Goal: Information Seeking & Learning: Learn about a topic

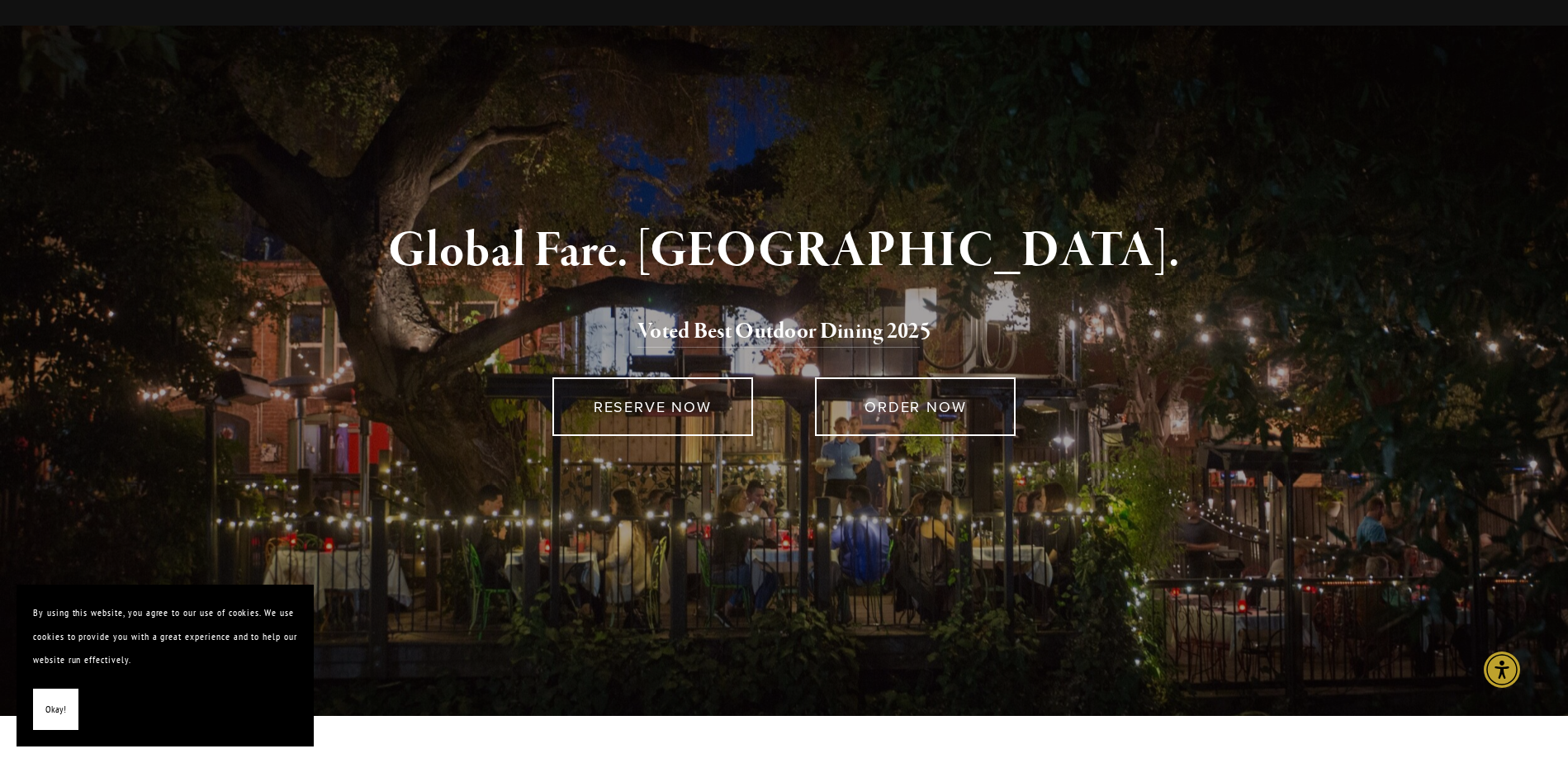
scroll to position [73, 0]
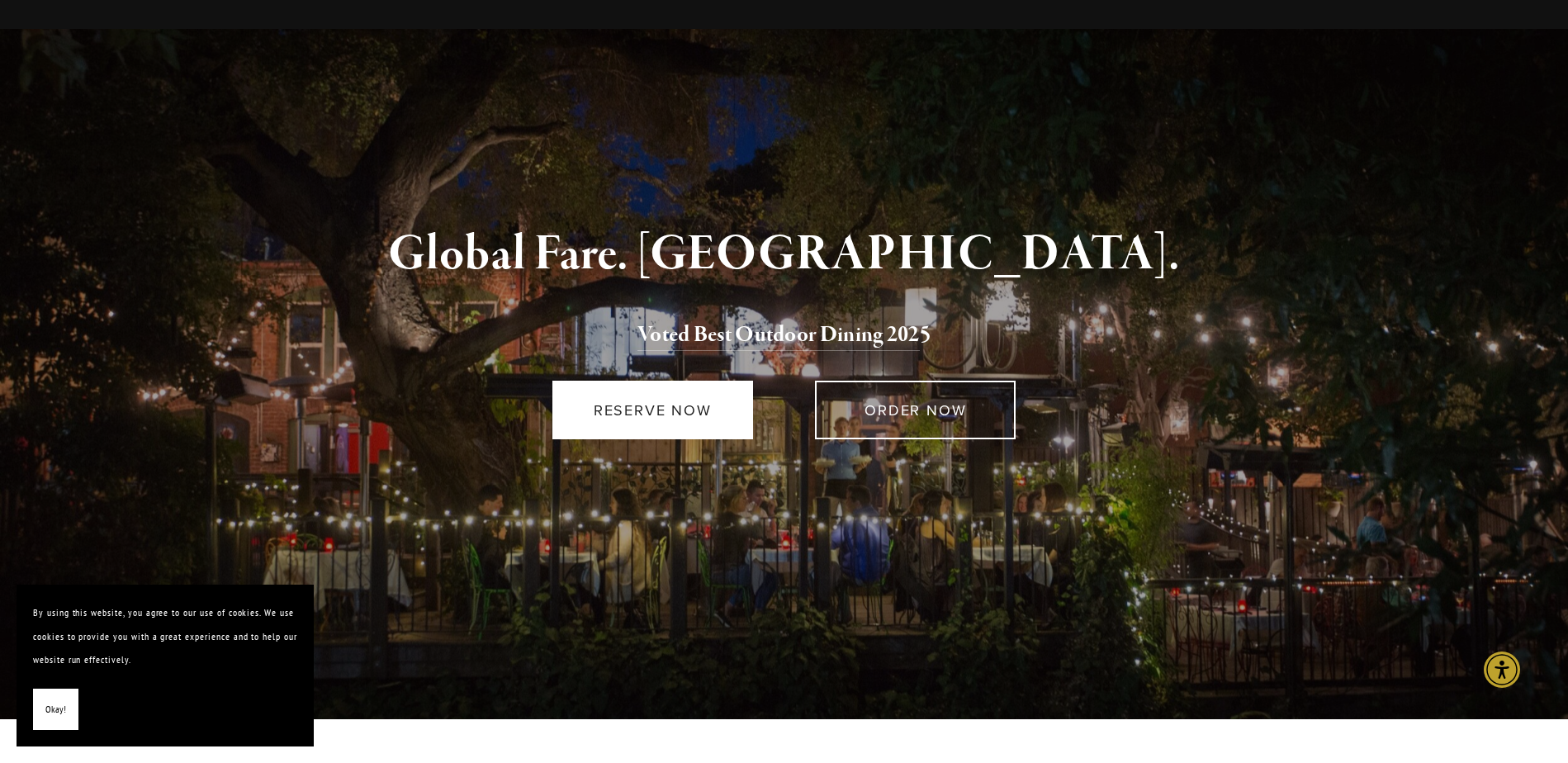
click at [656, 425] on link "RESERVE NOW" at bounding box center [652, 409] width 200 height 58
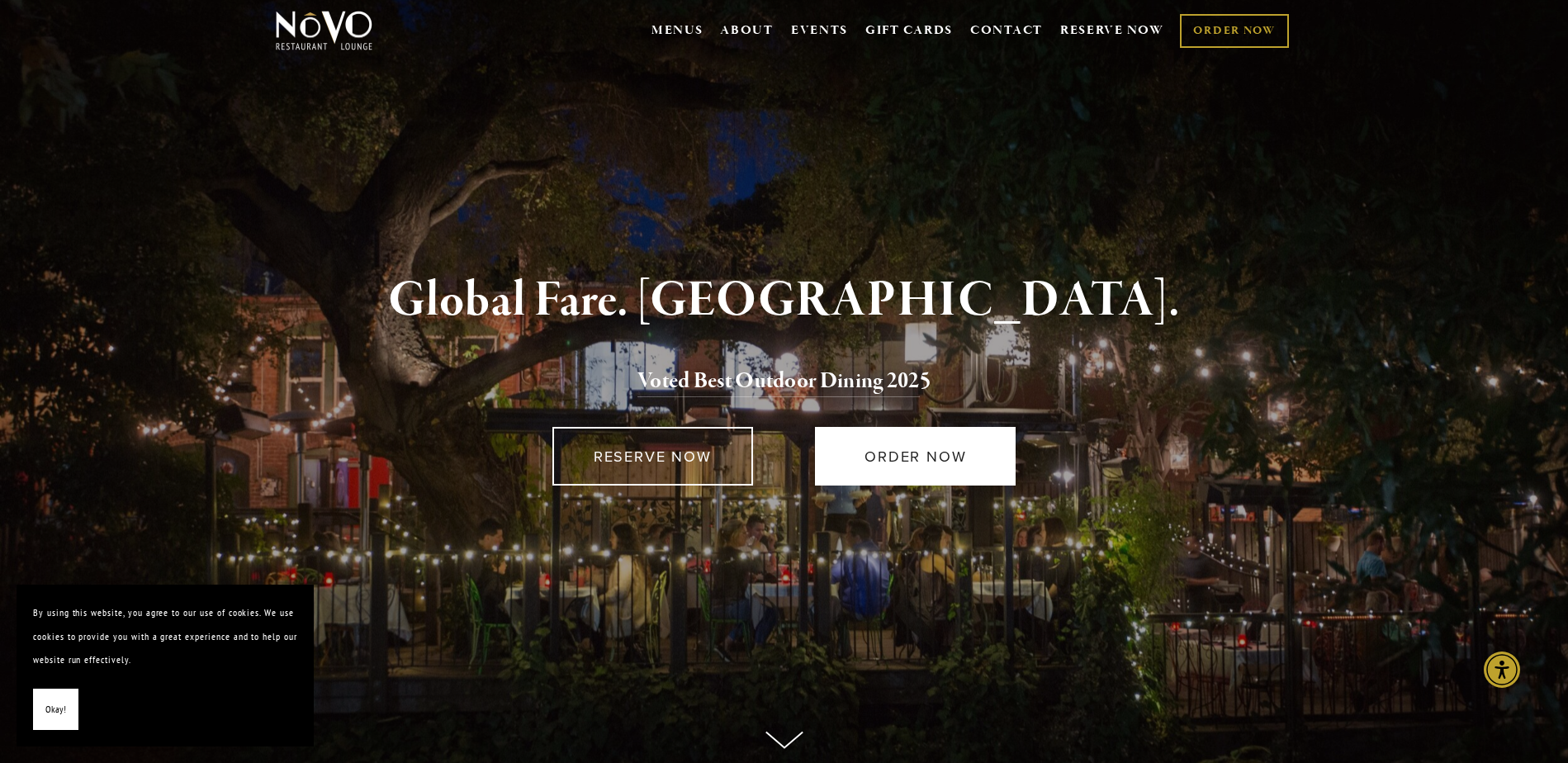
scroll to position [21, 0]
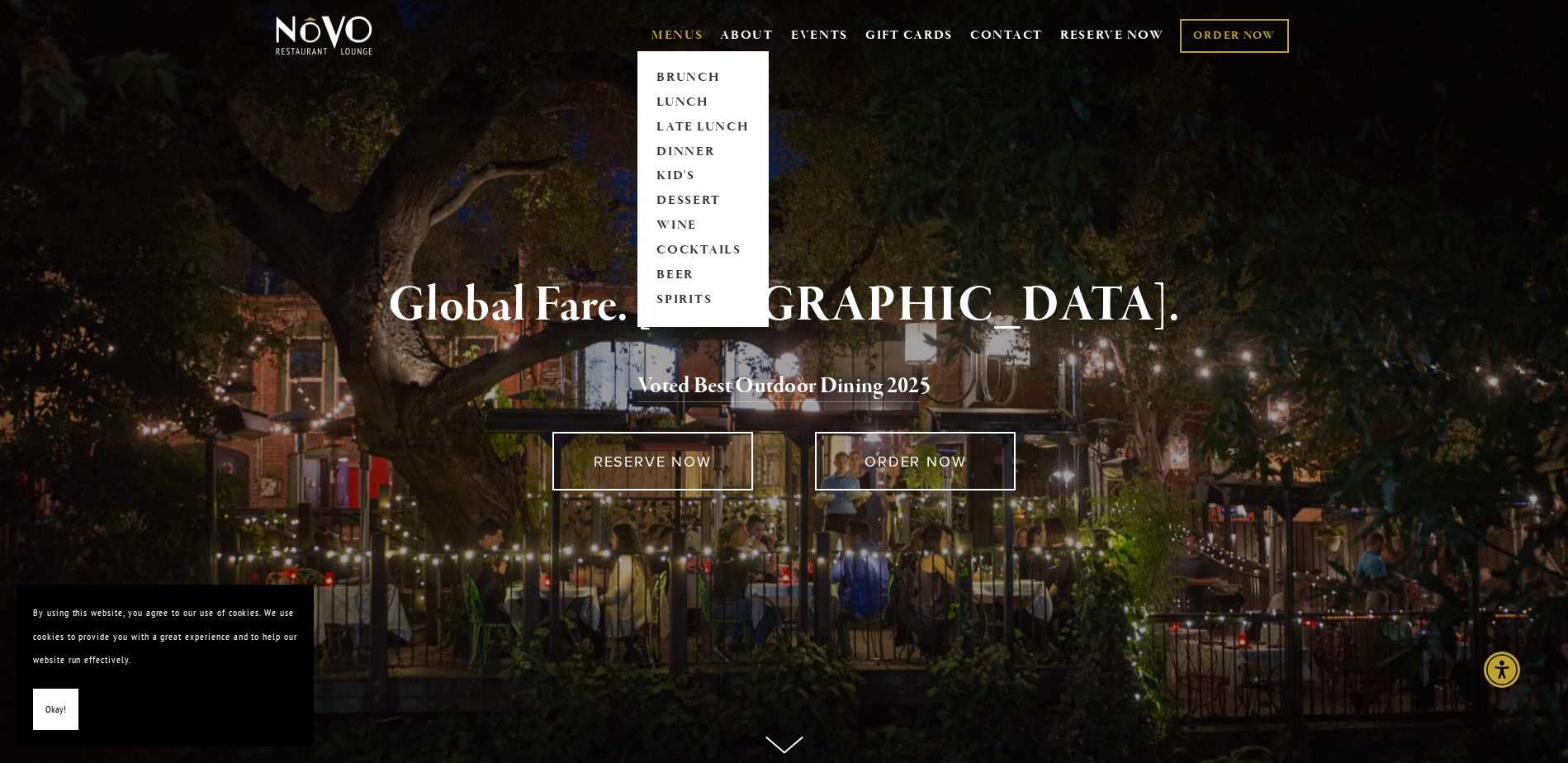
click at [663, 40] on link "MENUS" at bounding box center [678, 36] width 52 height 17
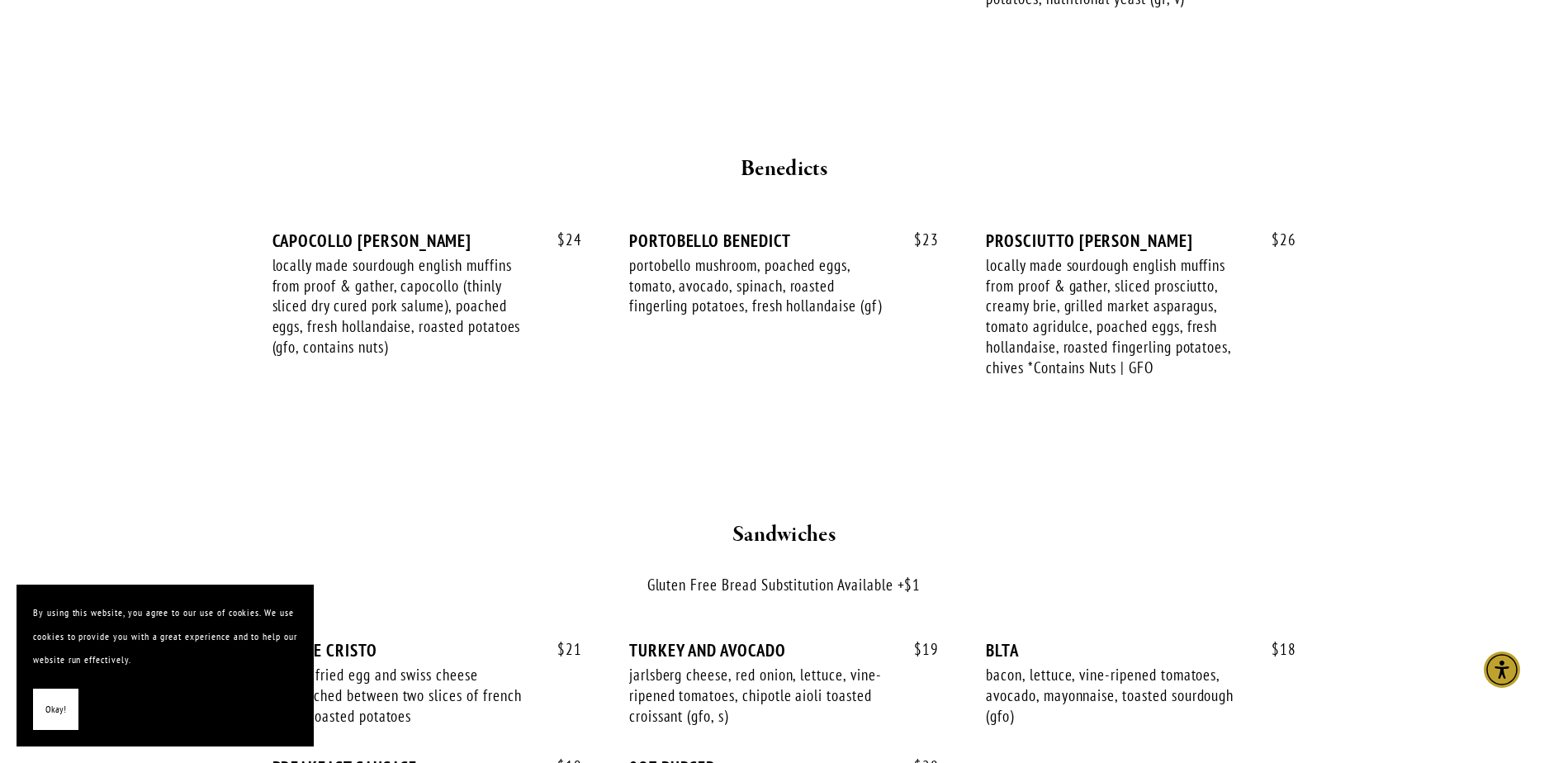
scroll to position [1979, 0]
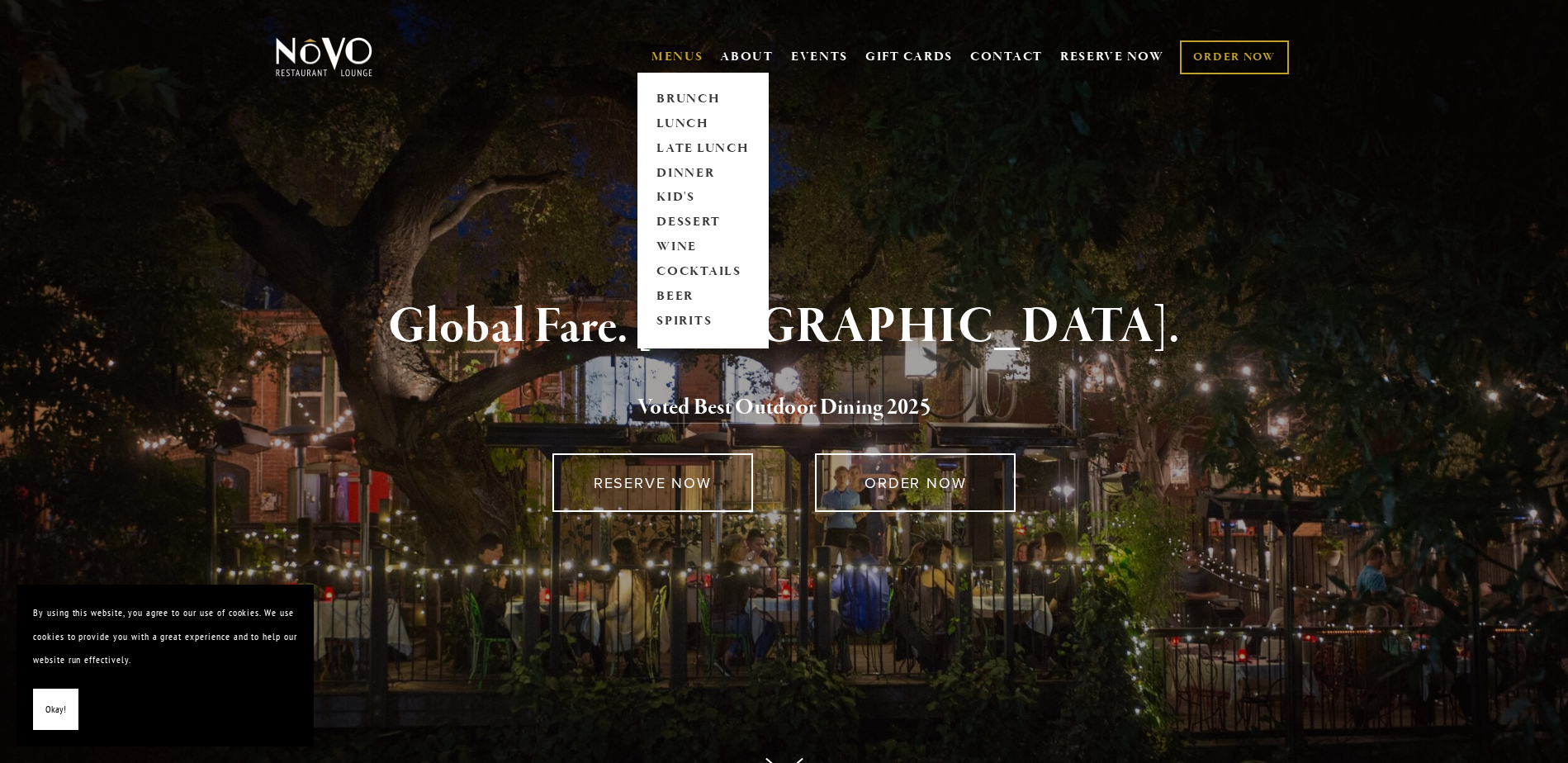
click at [675, 53] on link "MENUS" at bounding box center [678, 57] width 52 height 17
click at [682, 125] on link "LUNCH" at bounding box center [704, 124] width 103 height 25
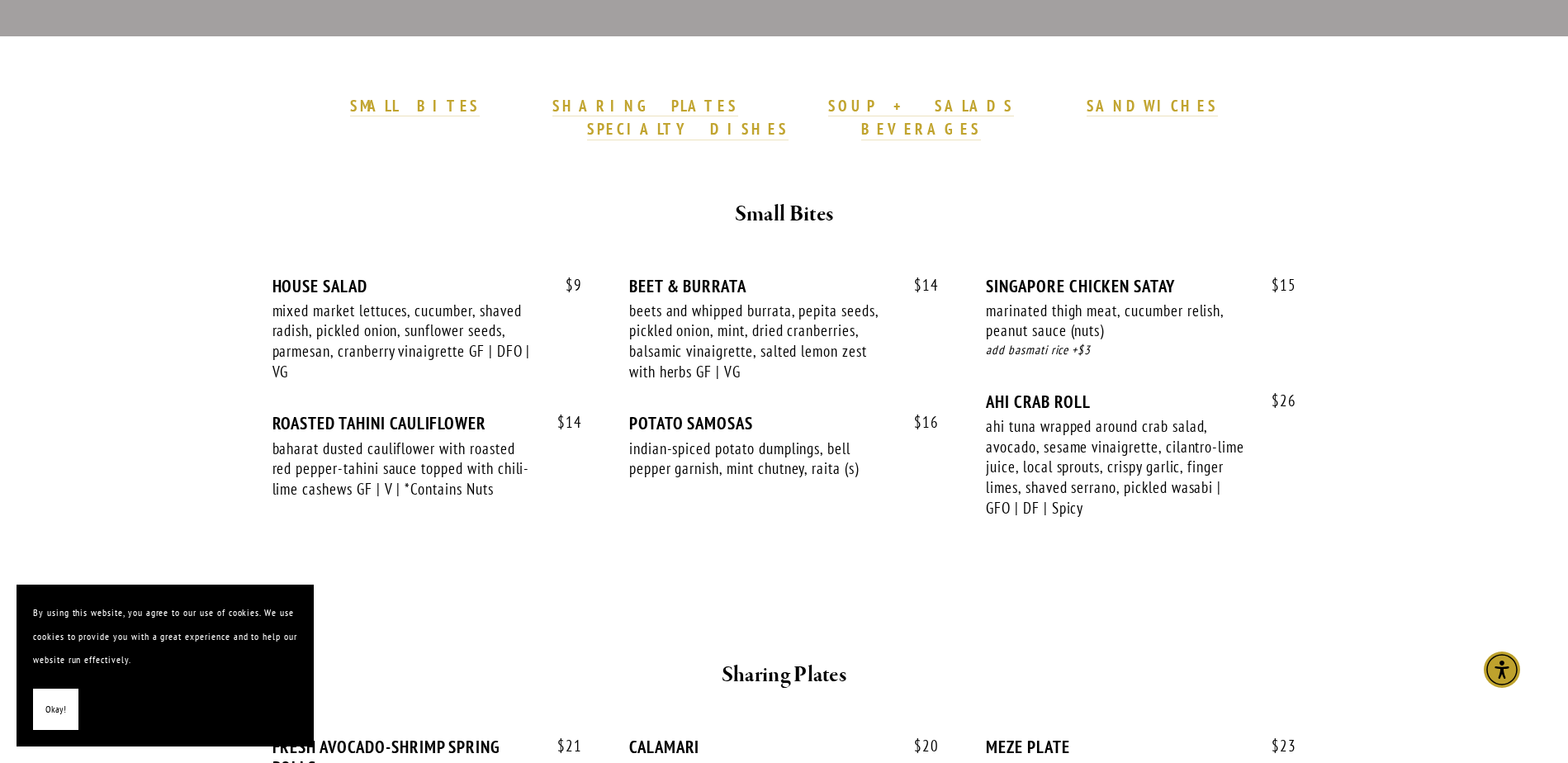
scroll to position [576, 0]
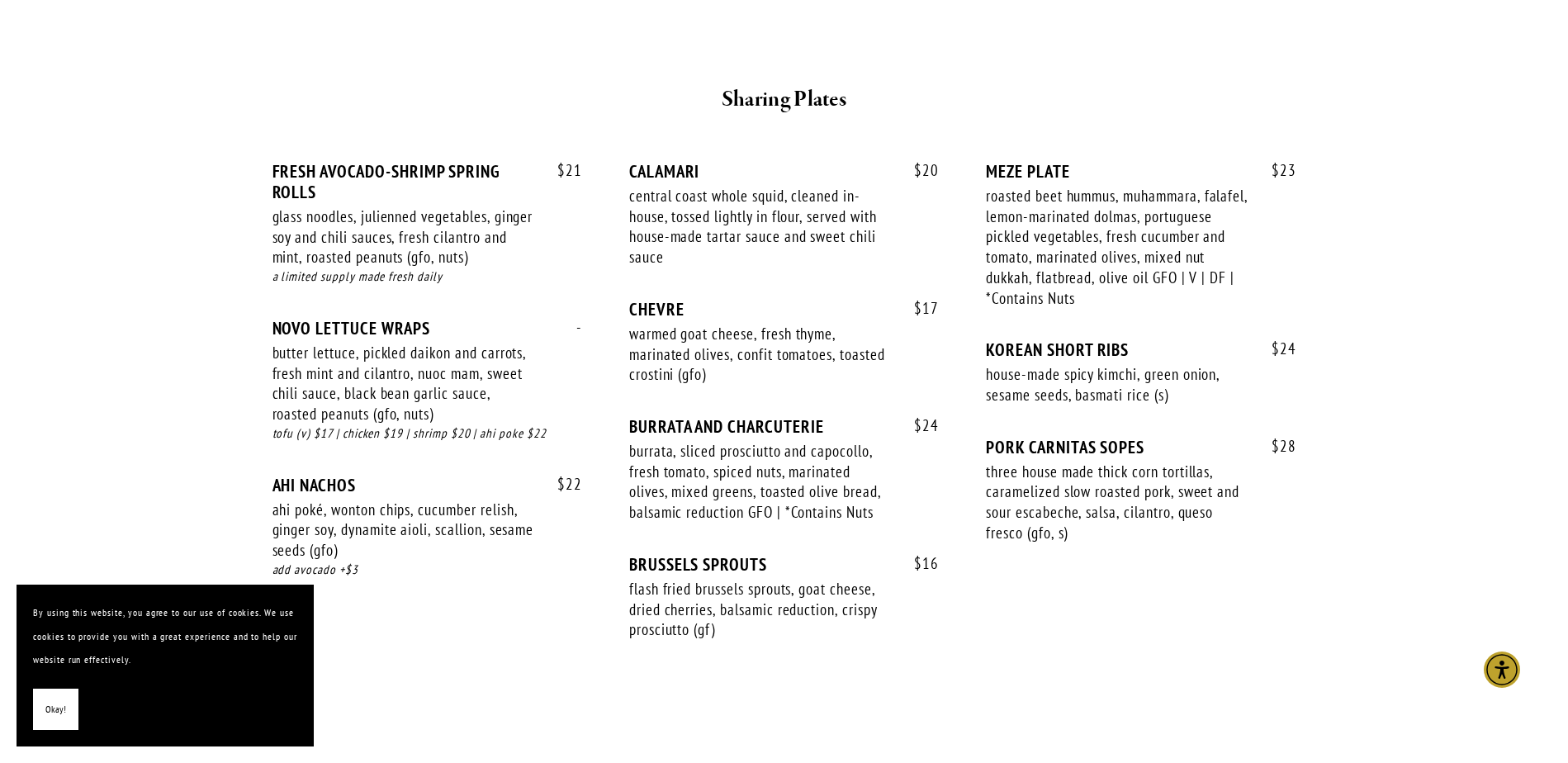
scroll to position [1071, 0]
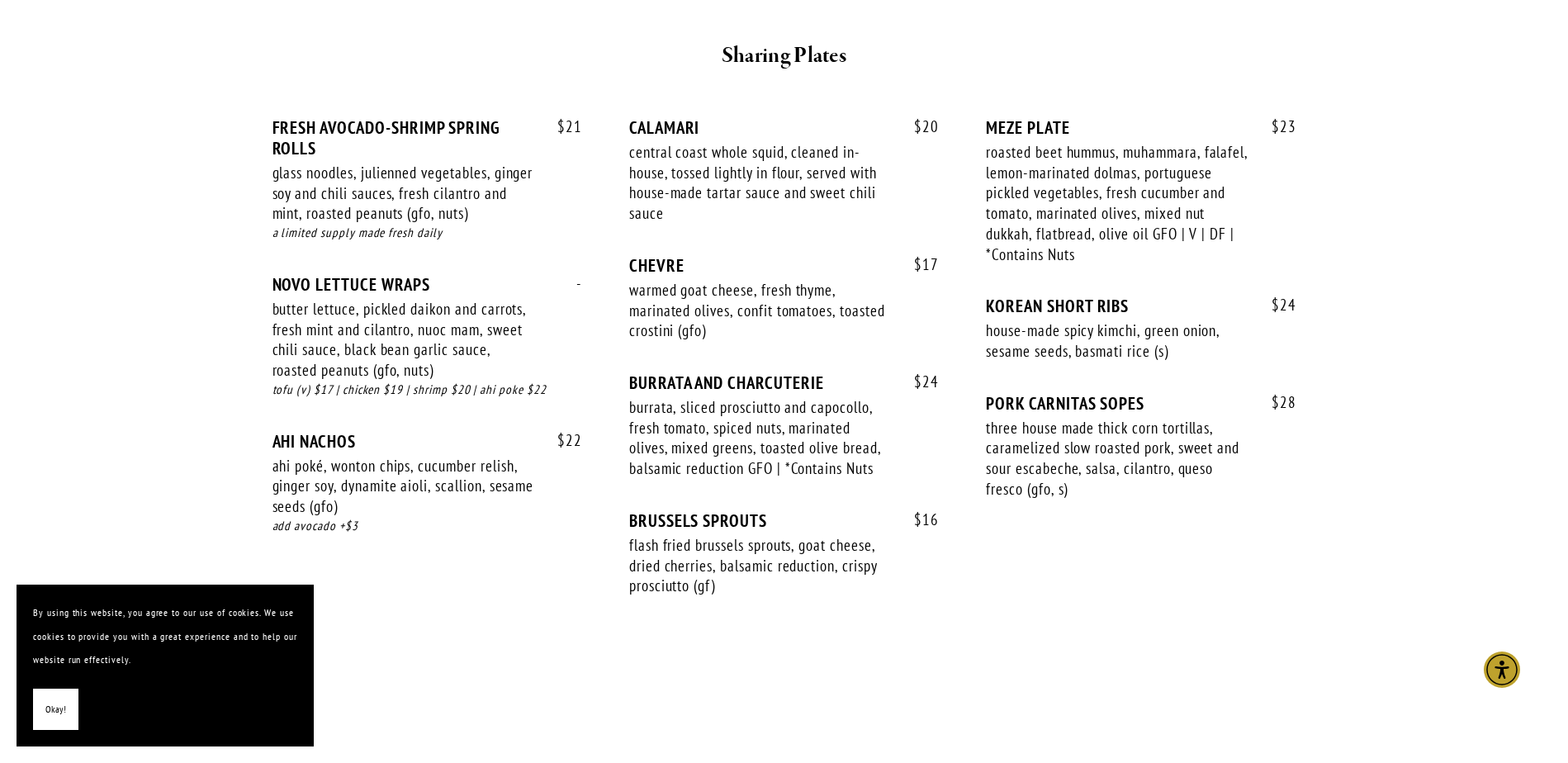
scroll to position [1094, 0]
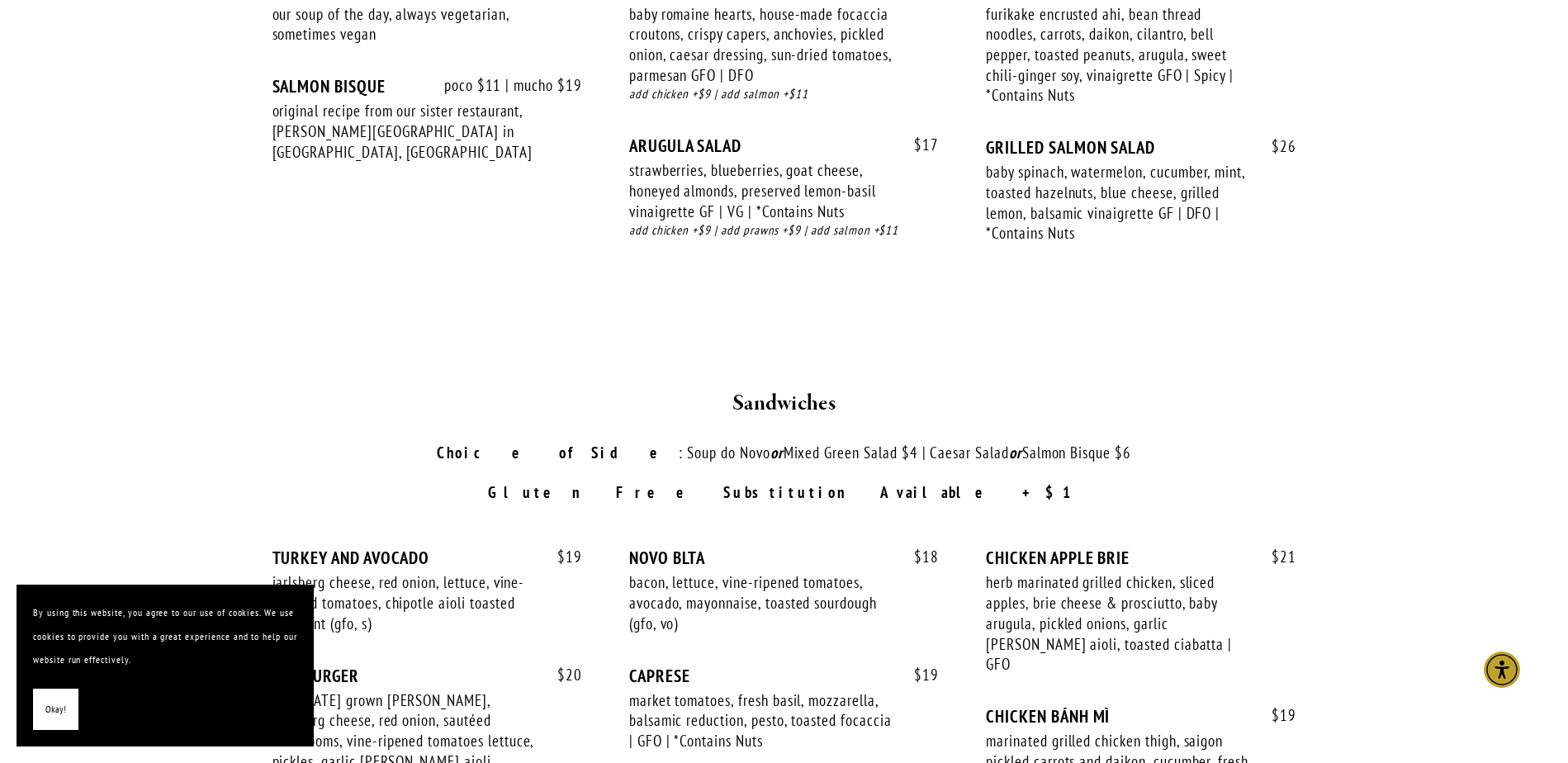
scroll to position [1717, 0]
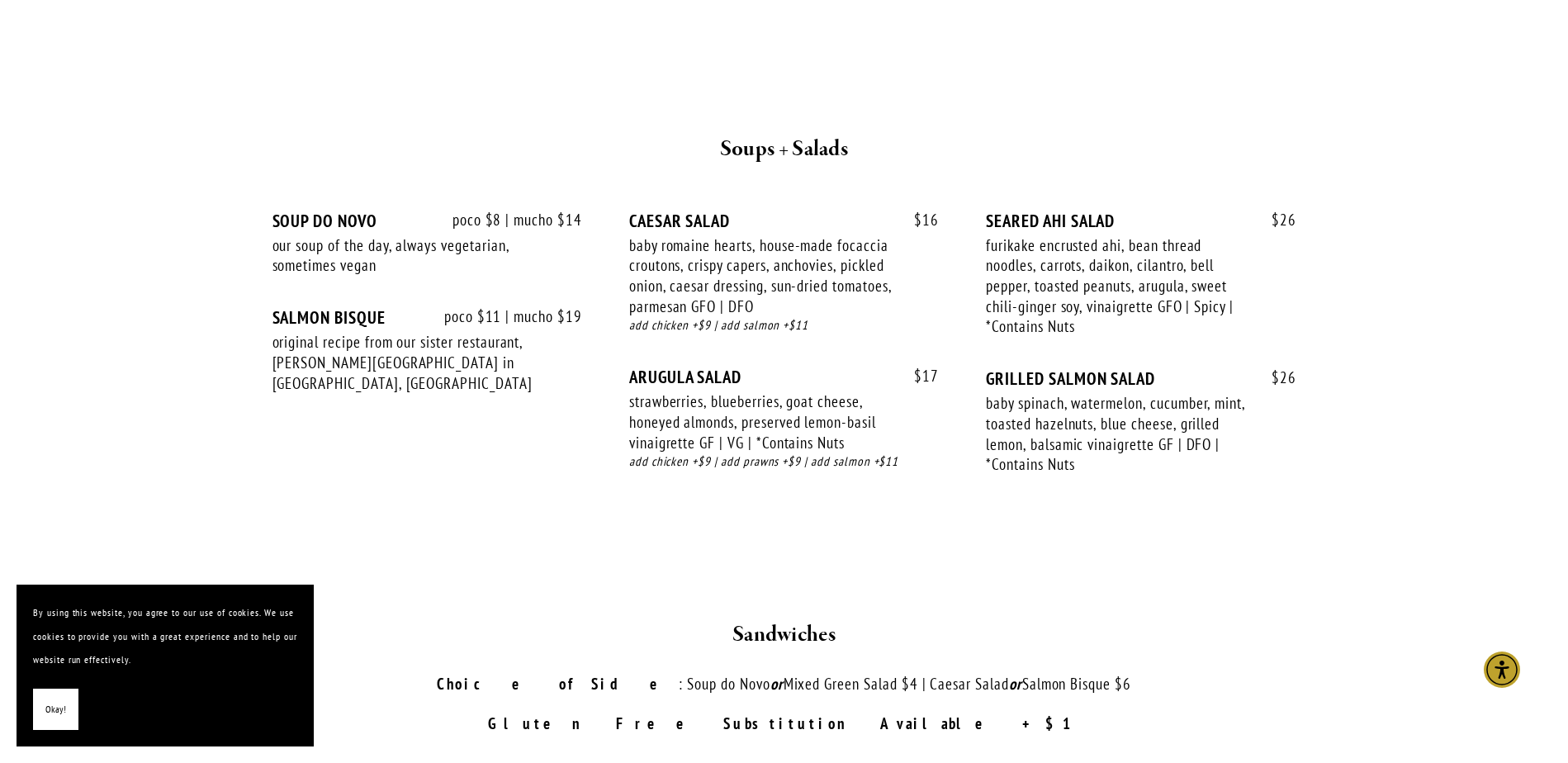
click at [153, 325] on main "SMALL BITES SHARING PLATES SOUP + SALADS SANDWICHES SPECIALTY DISHES BEVERAGES …" at bounding box center [784, 660] width 1568 height 3738
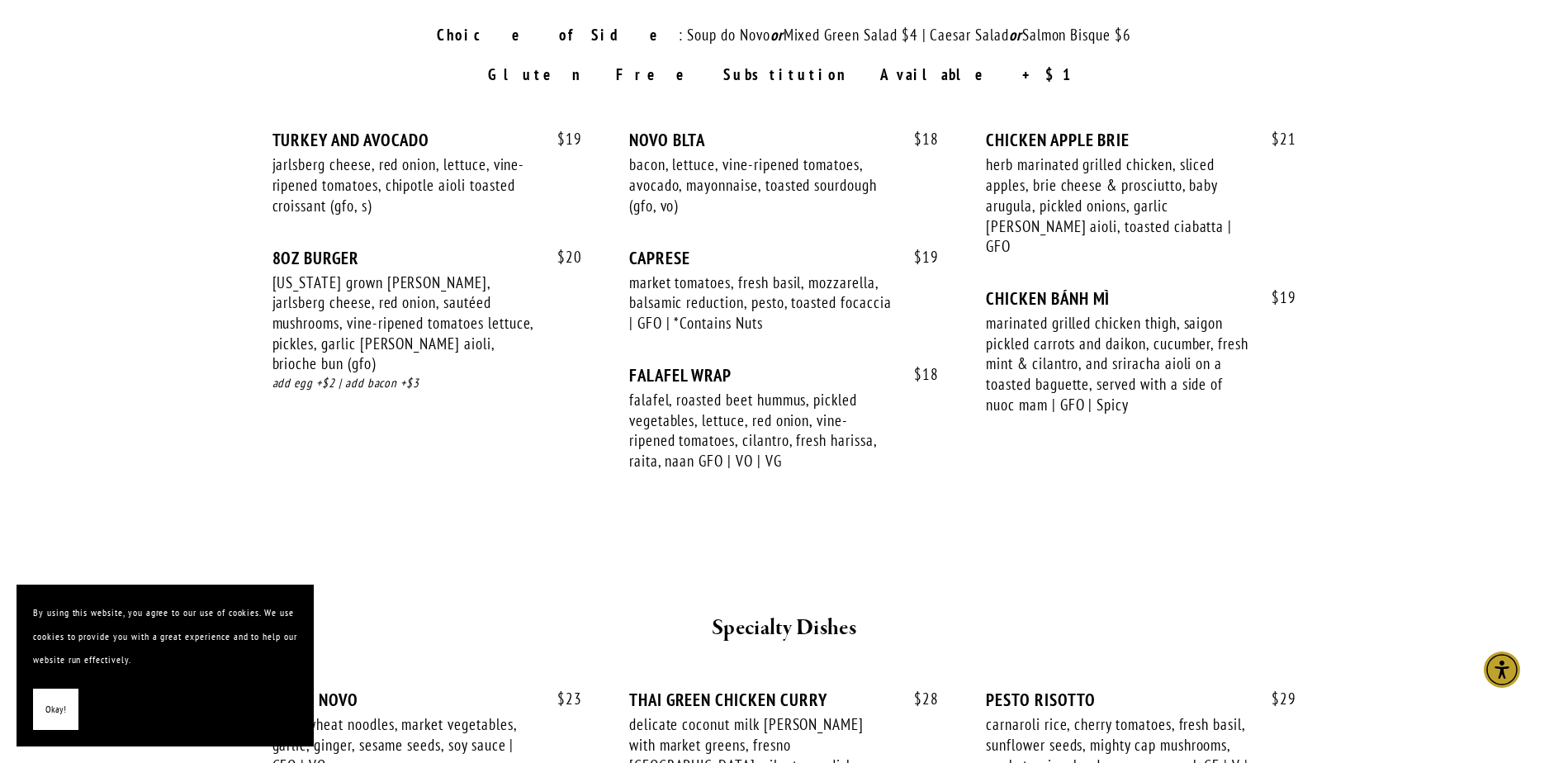
scroll to position [2368, 0]
click at [198, 348] on section "SMALL BITES SHARING PLATES SOUP + SALADS SANDWICHES SPECIALTY DISHES BEVERAGES …" at bounding box center [785, 9] width 1189 height 3738
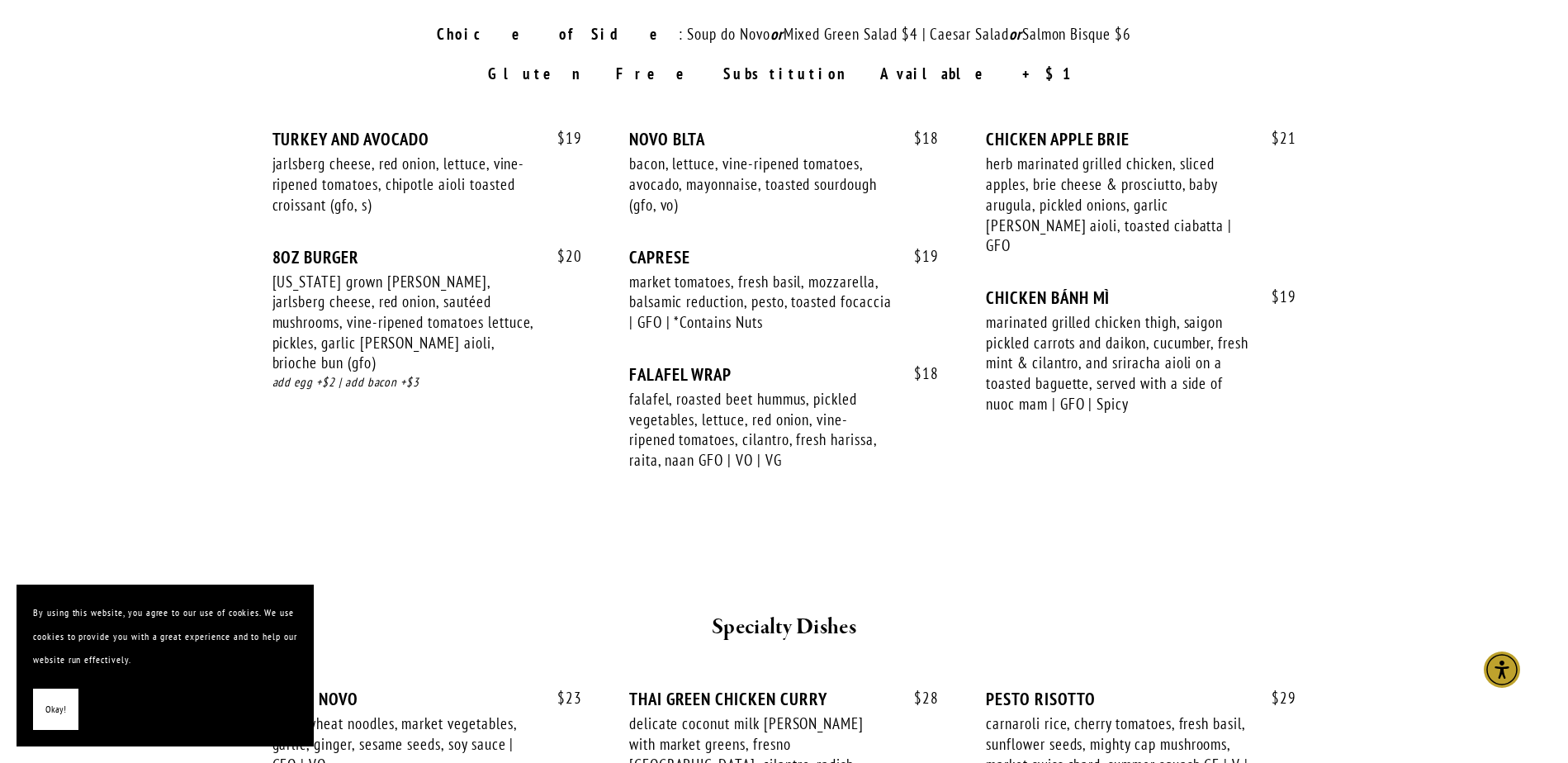
click at [168, 312] on main "SMALL BITES SHARING PLATES SOUP + SALADS SANDWICHES SPECIALTY DISHES BEVERAGES …" at bounding box center [784, 9] width 1568 height 3738
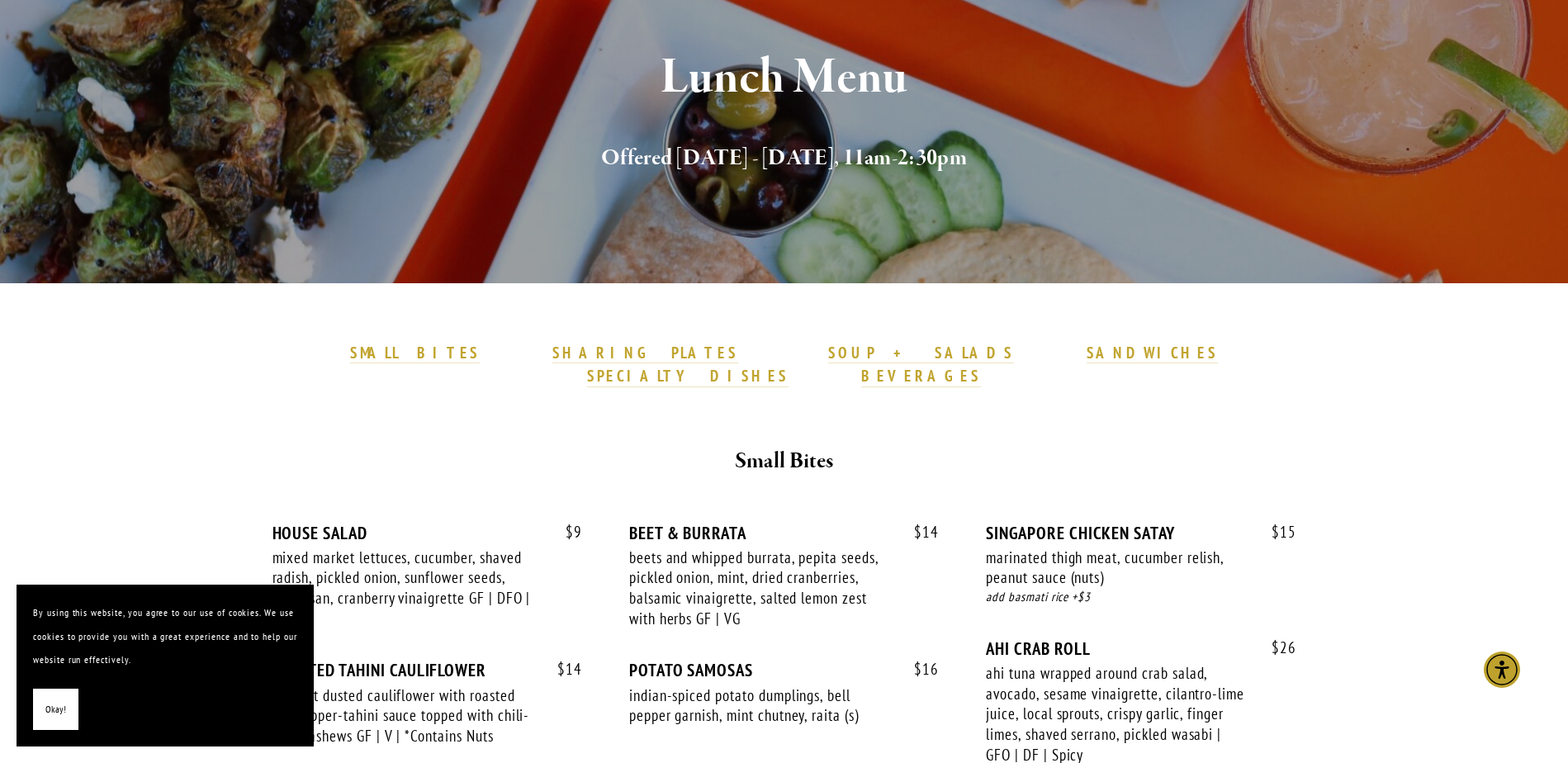
scroll to position [0, 0]
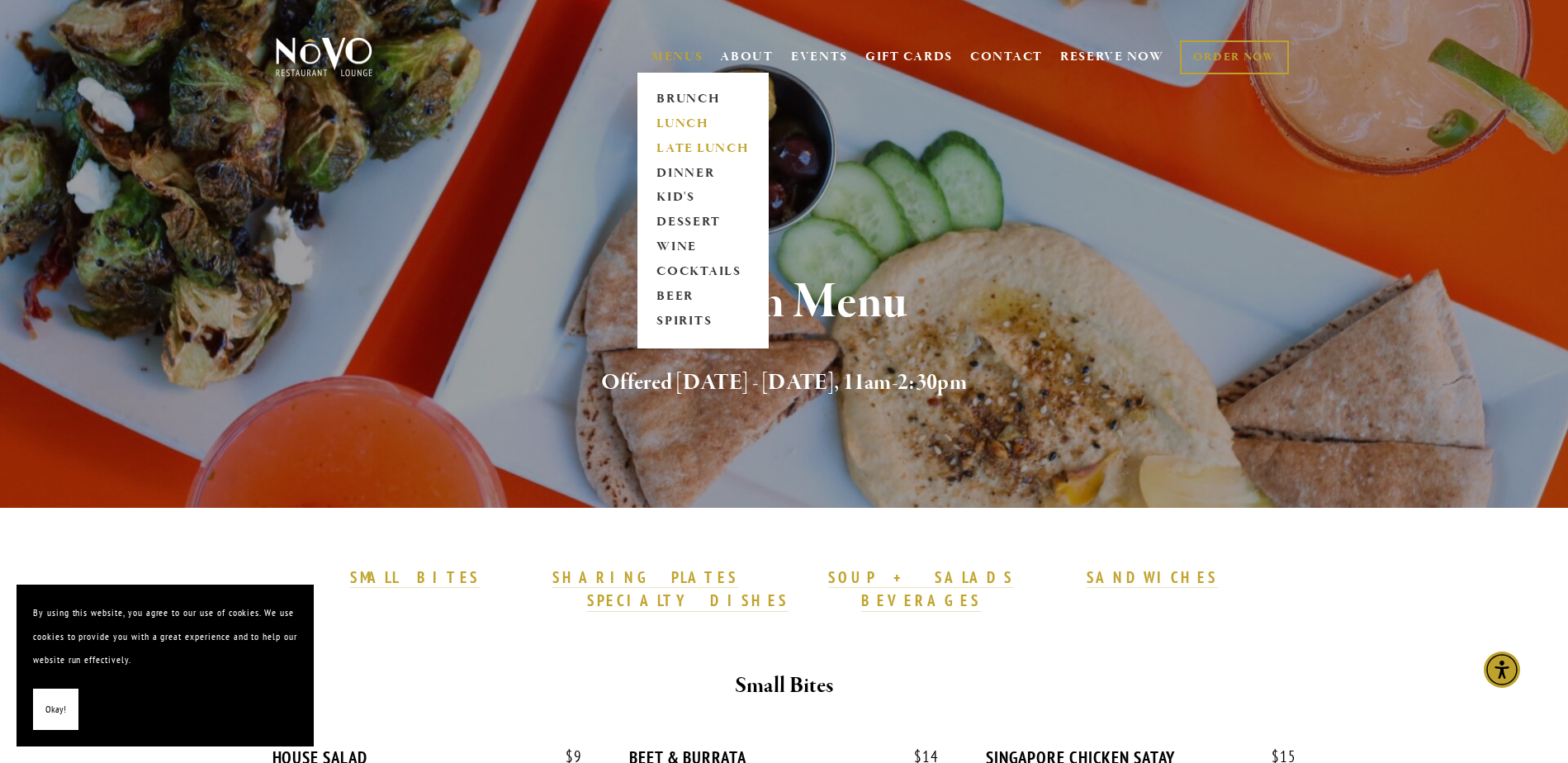
click at [680, 149] on link "LATE LUNCH" at bounding box center [704, 149] width 103 height 25
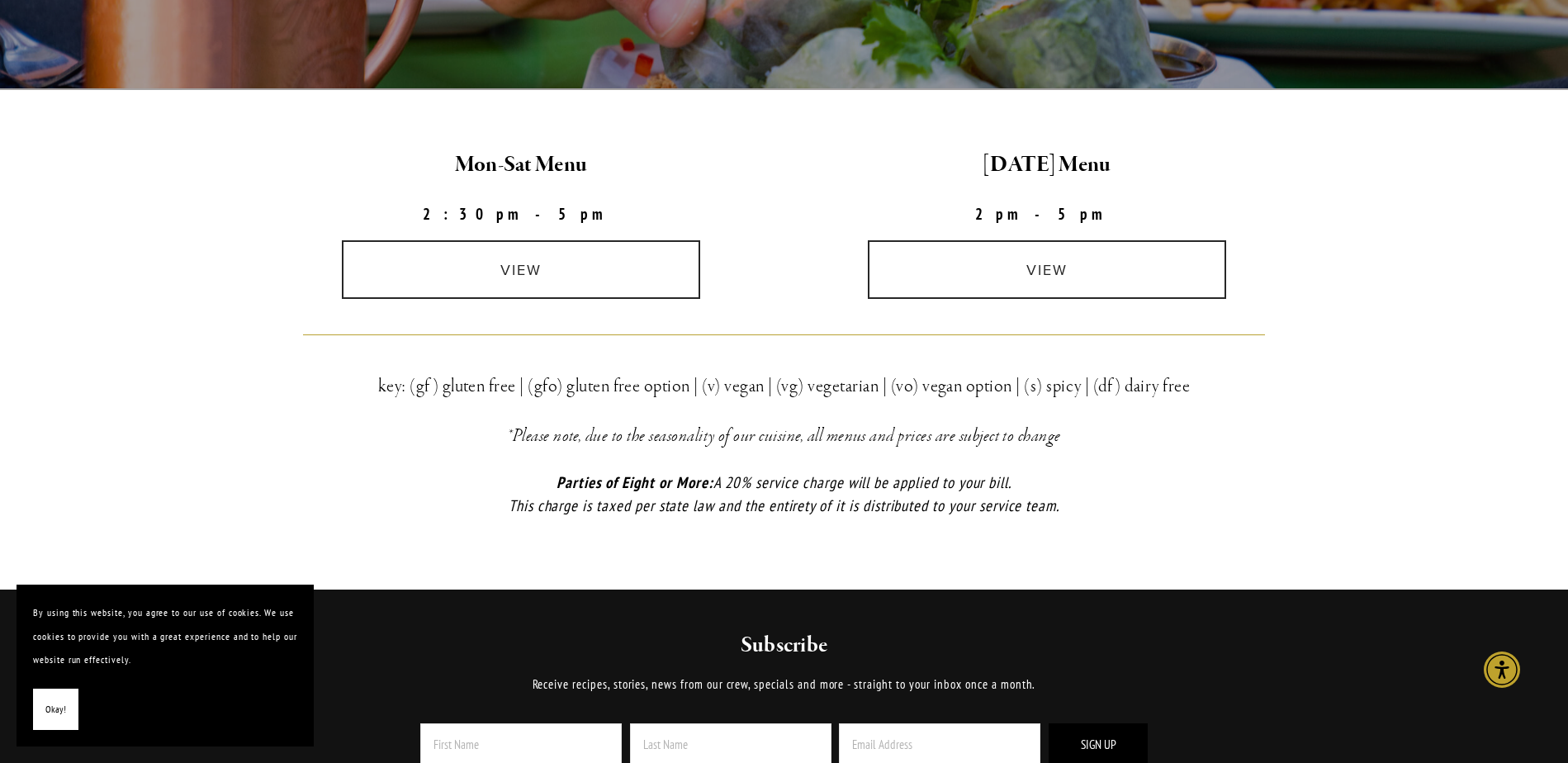
scroll to position [397, 0]
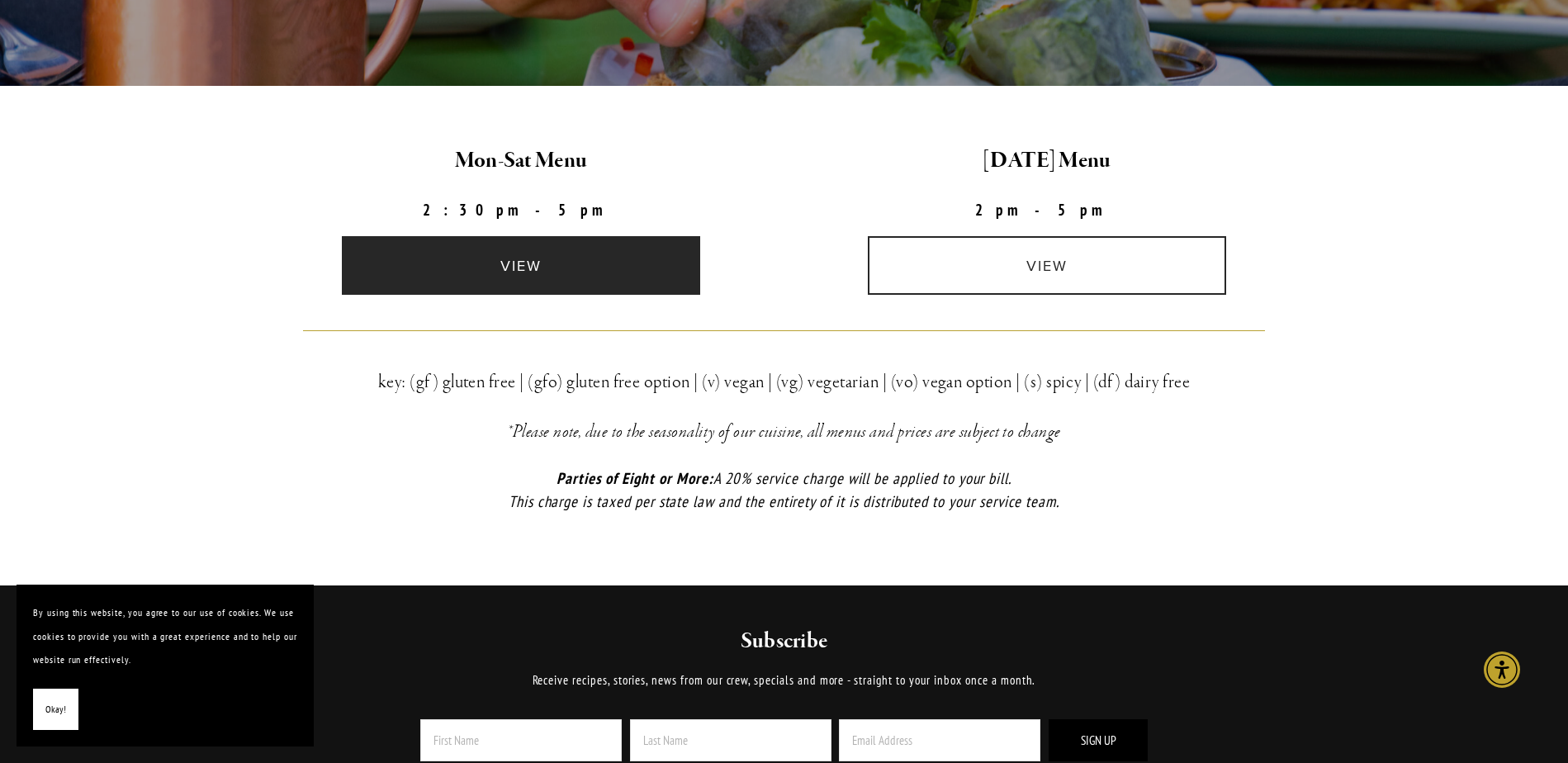
click at [536, 249] on link "view" at bounding box center [521, 265] width 358 height 58
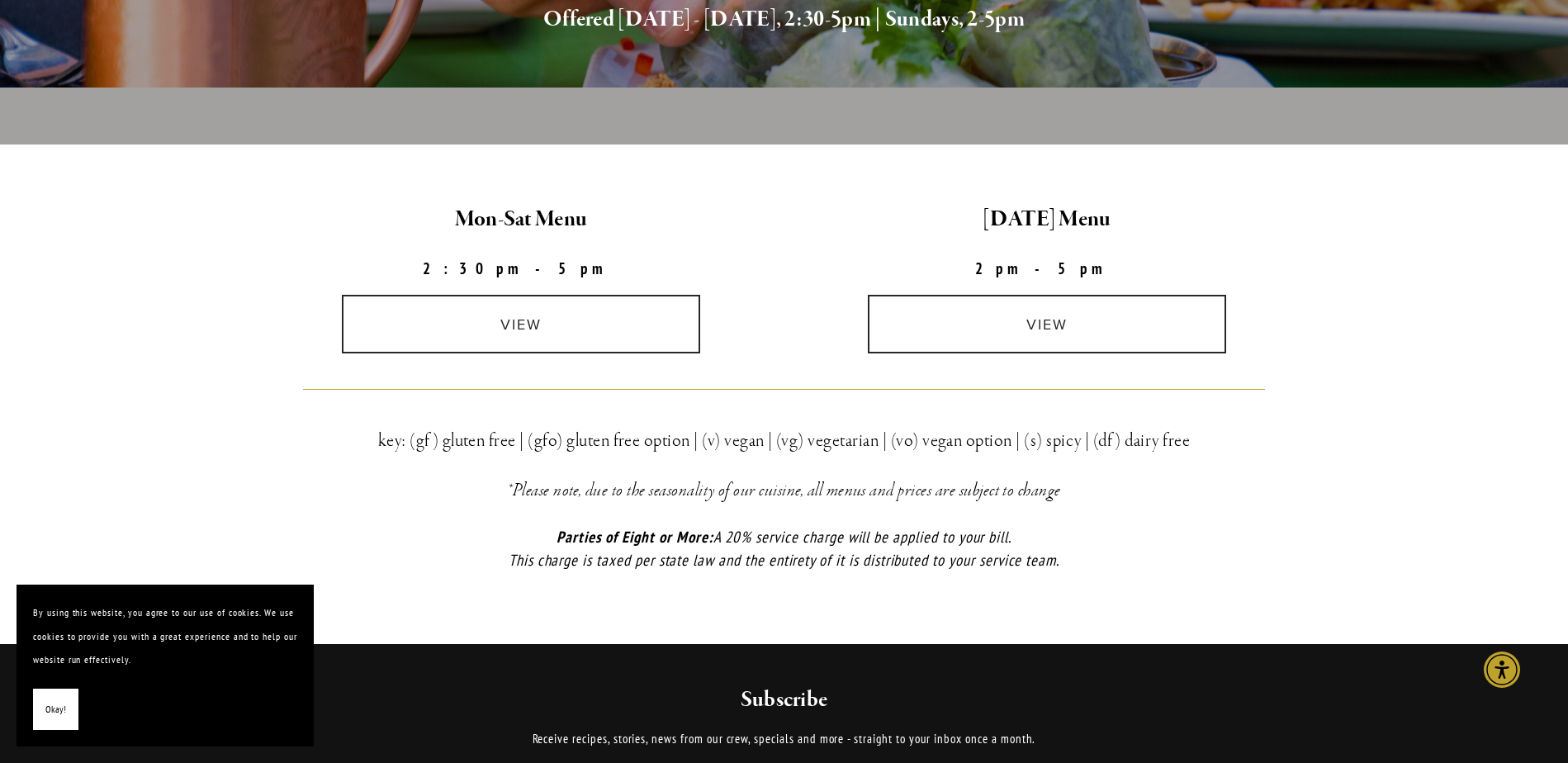
scroll to position [0, 0]
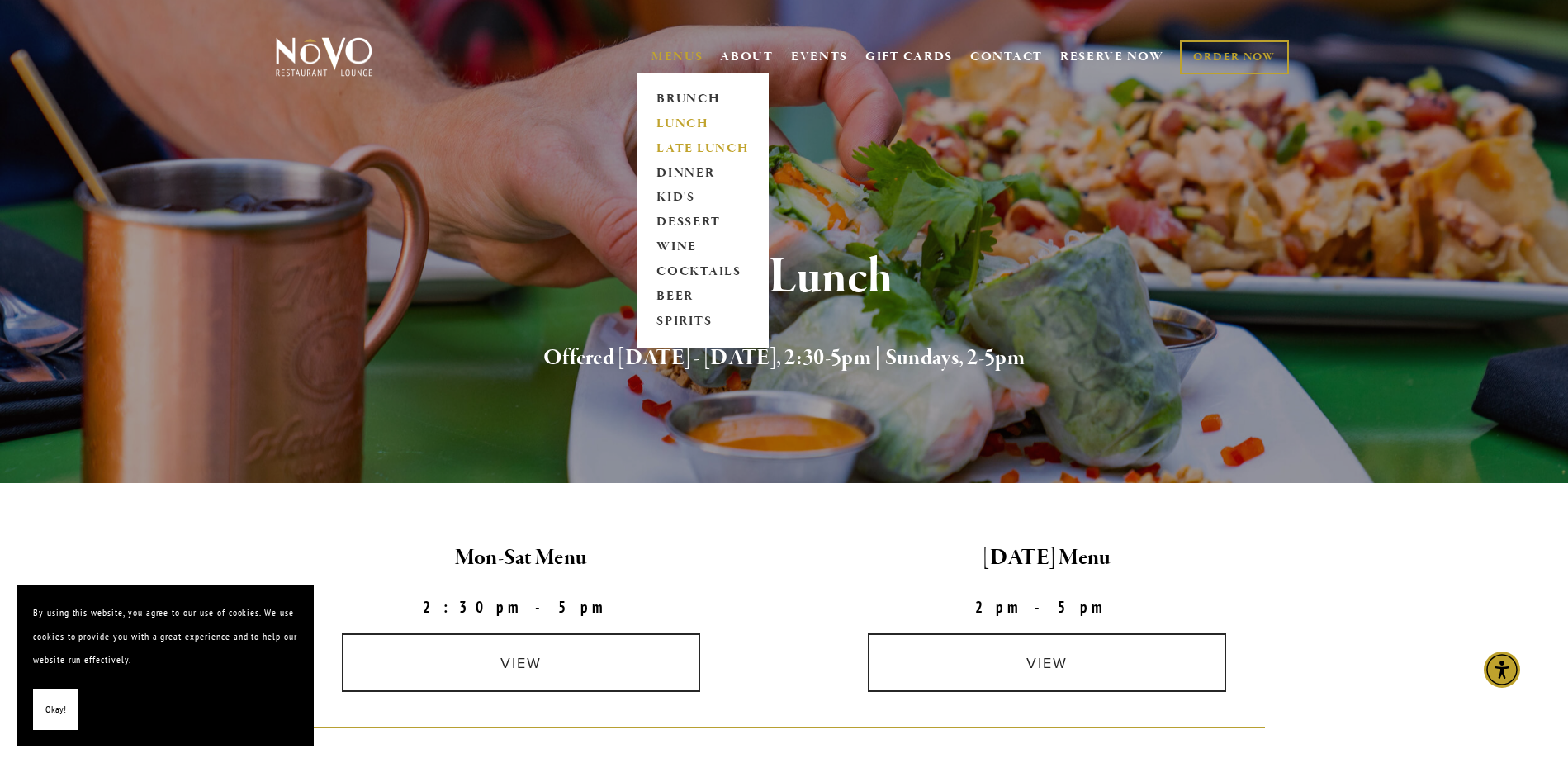
click at [661, 121] on link "LUNCH" at bounding box center [704, 124] width 103 height 25
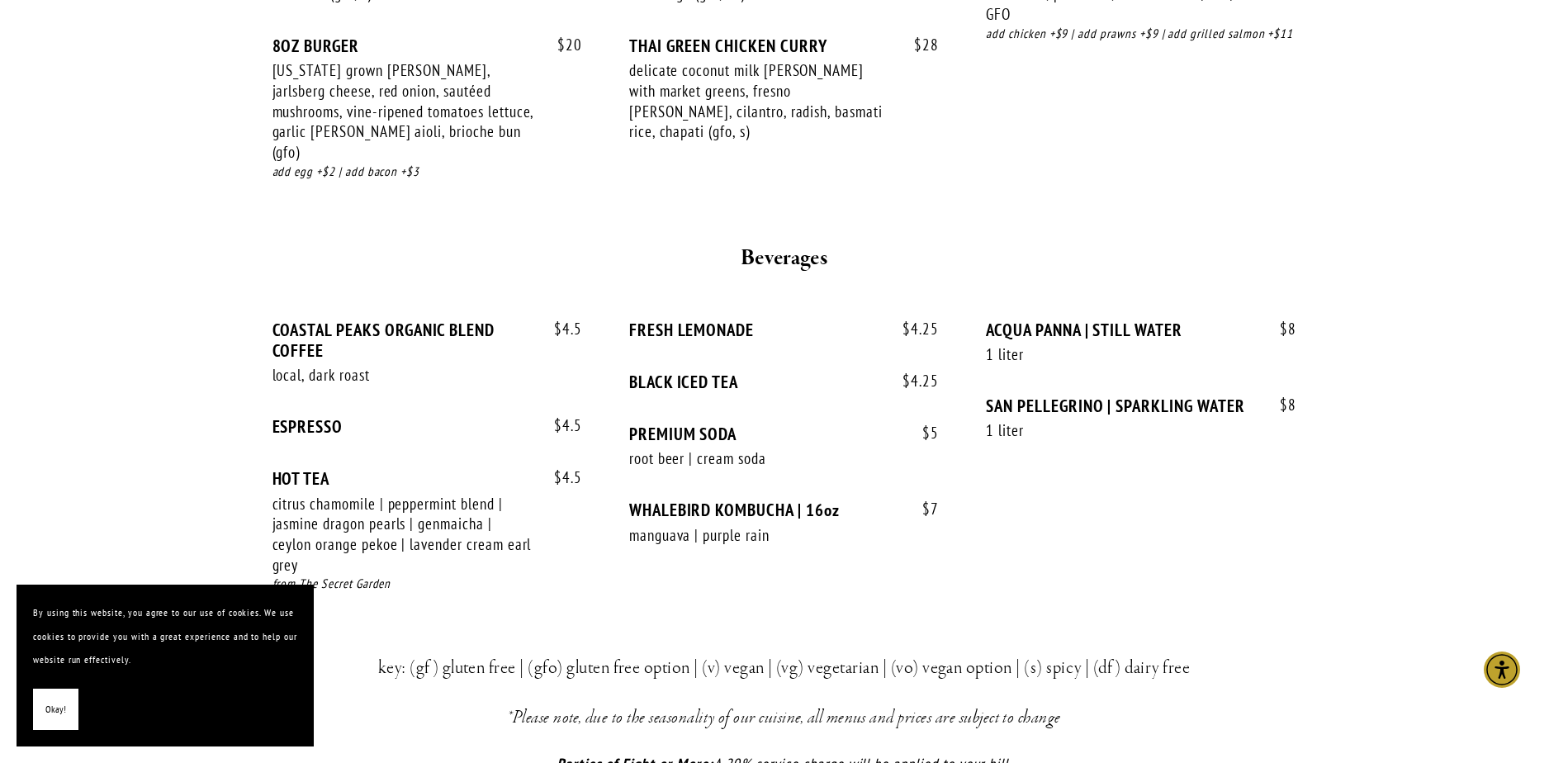
scroll to position [2027, 0]
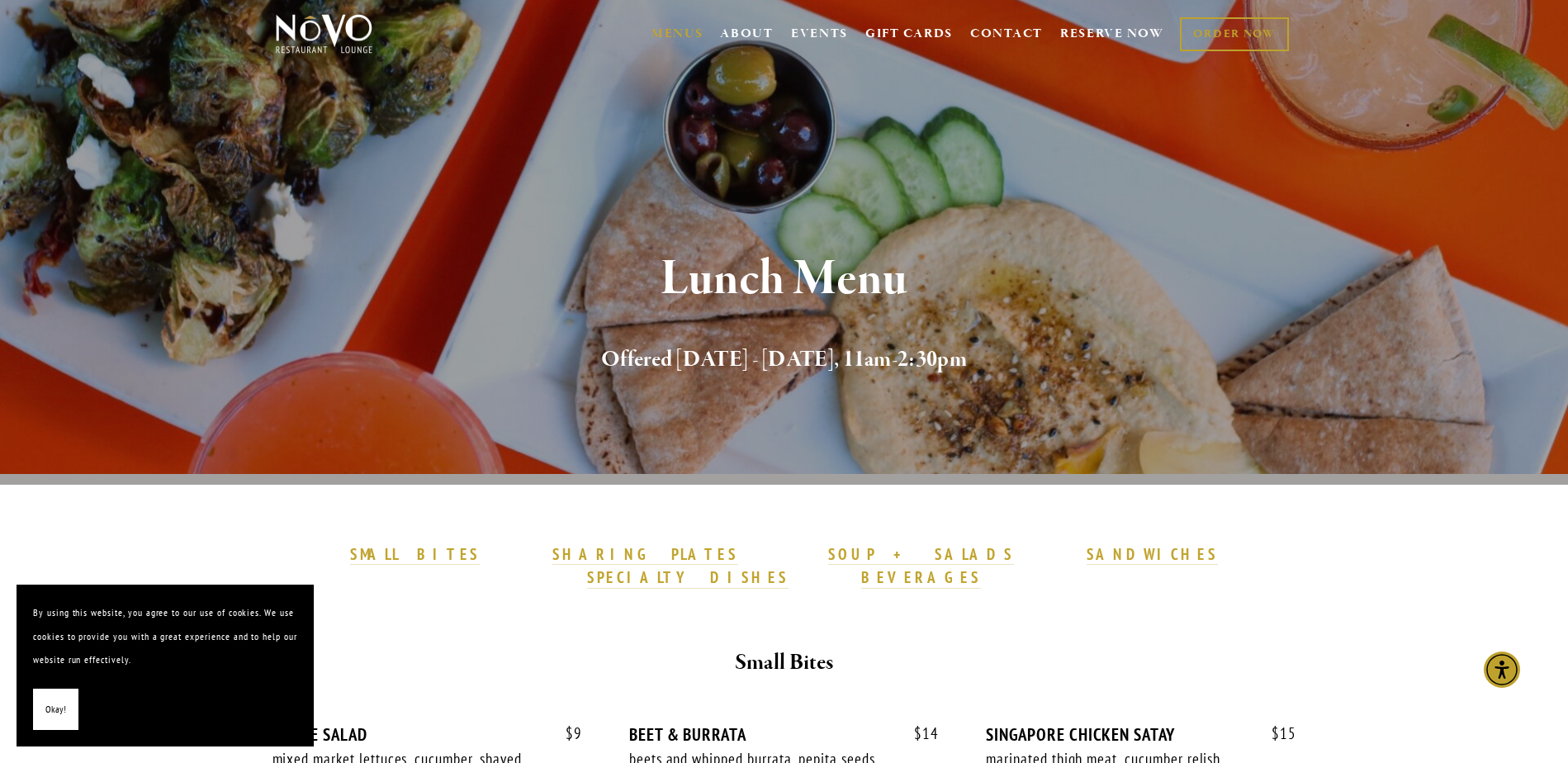
scroll to position [12, 0]
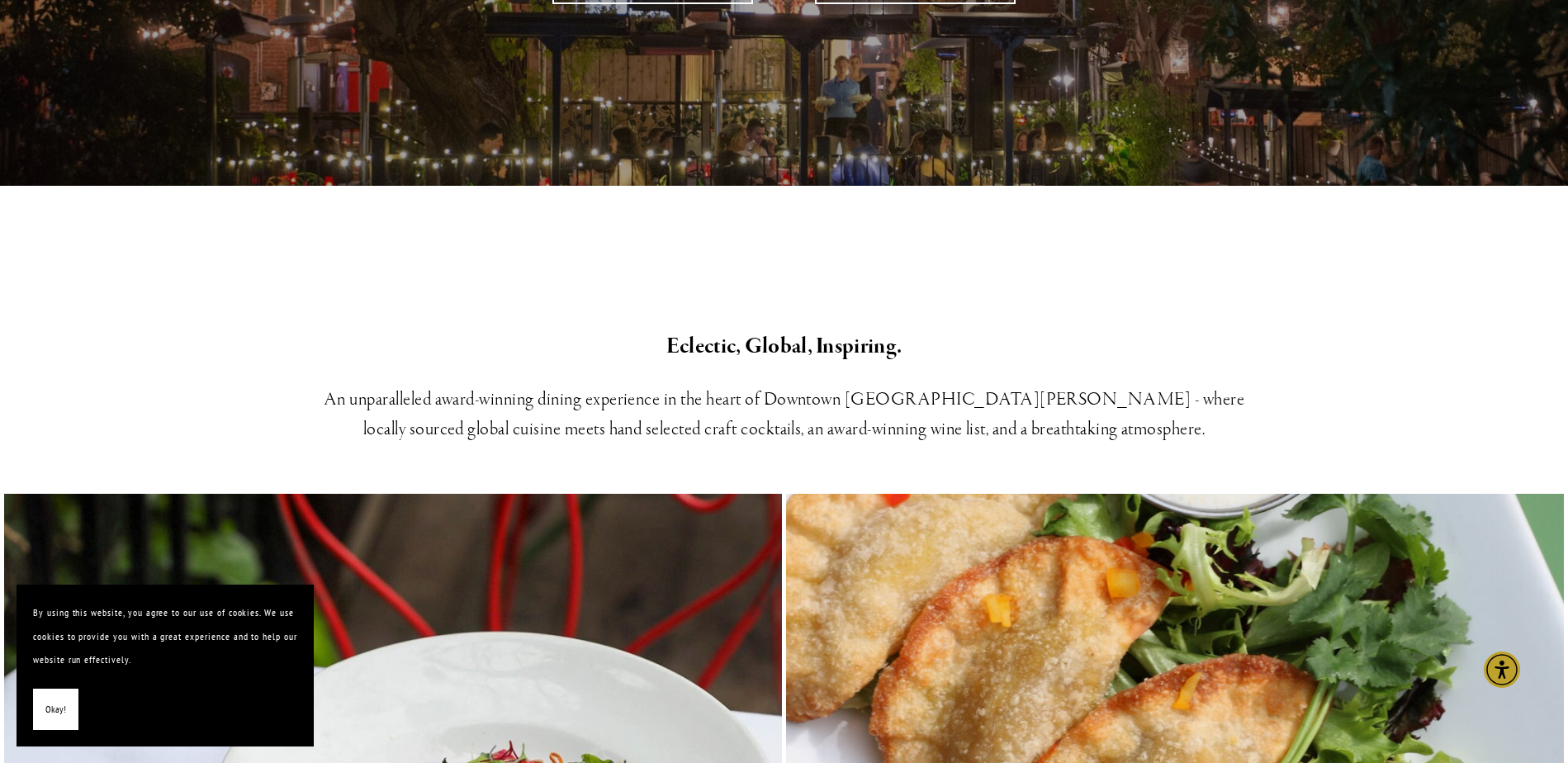
scroll to position [608, 0]
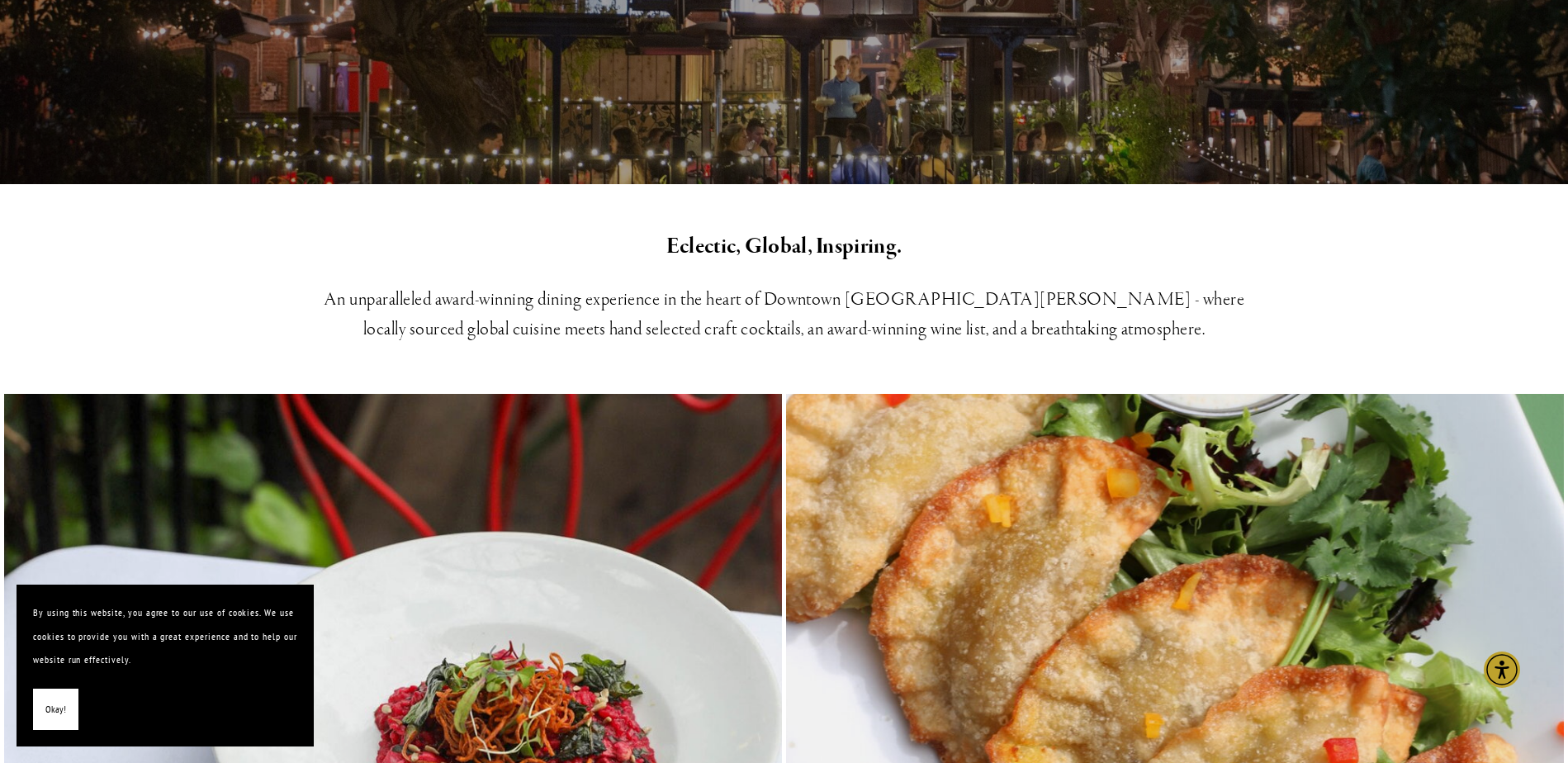
click at [659, 304] on h3 "An unparalleled award-winning dining experience in the heart of Downtown [GEOGR…" at bounding box center [784, 315] width 963 height 59
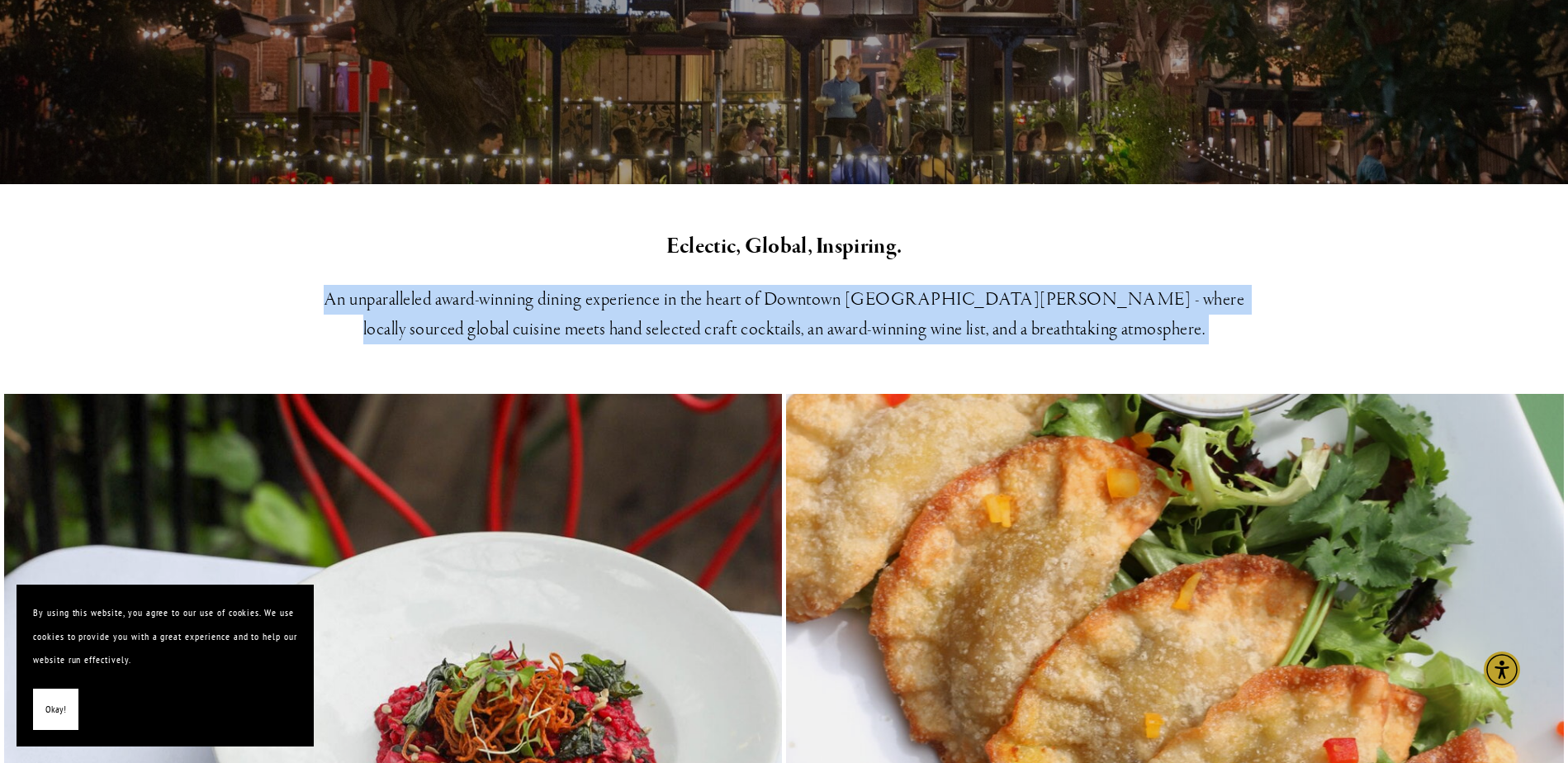
click at [659, 304] on h3 "An unparalleled award-winning dining experience in the heart of Downtown [GEOGR…" at bounding box center [784, 315] width 963 height 59
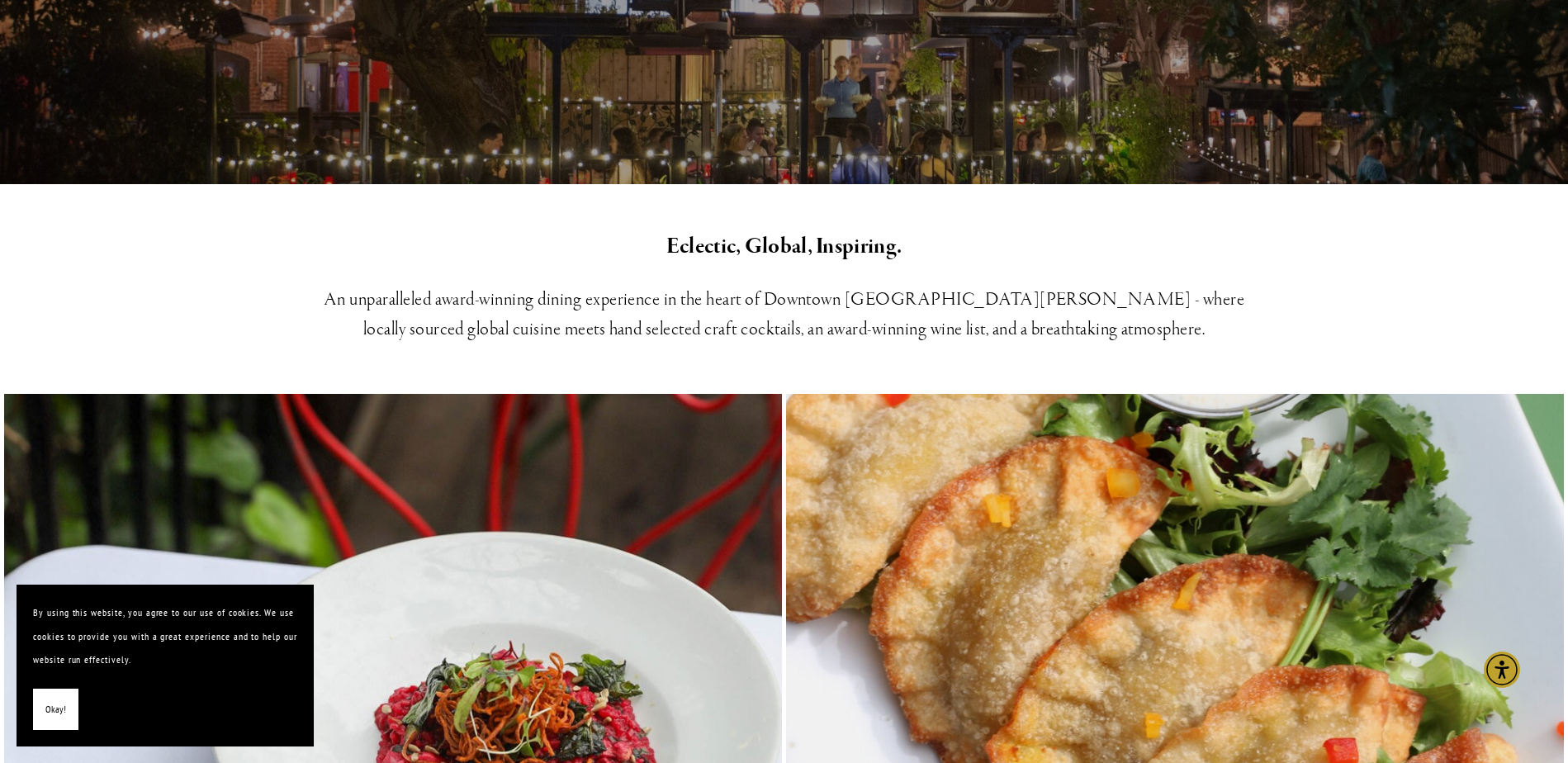
click at [659, 304] on h3 "An unparalleled award-winning dining experience in the heart of Downtown [GEOGR…" at bounding box center [784, 315] width 963 height 59
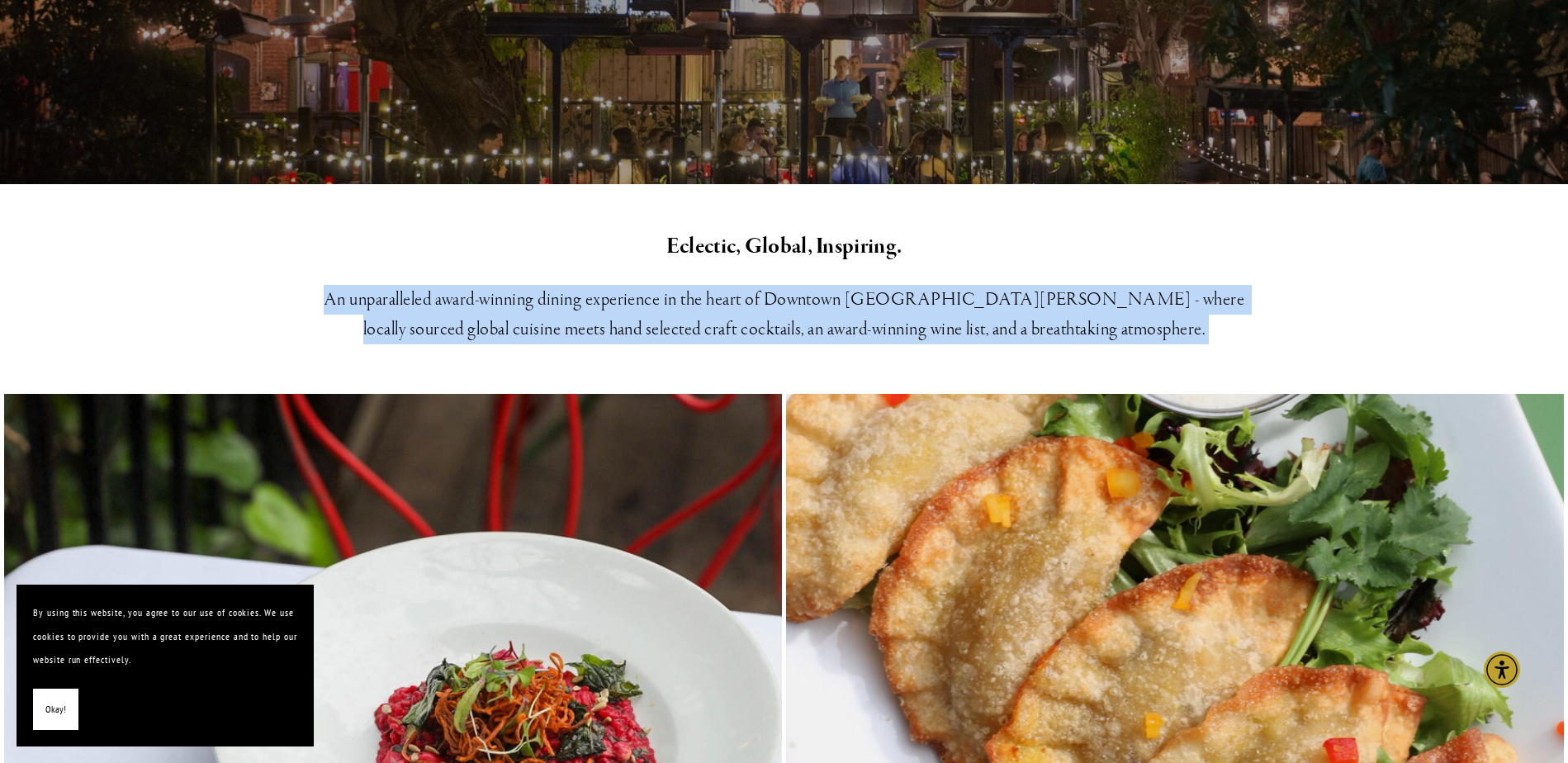
click at [659, 304] on h3 "An unparalleled award-winning dining experience in the heart of Downtown [GEOGR…" at bounding box center [784, 315] width 963 height 59
click at [766, 323] on h3 "An unparalleled award-winning dining experience in the heart of Downtown [GEOGR…" at bounding box center [784, 315] width 963 height 59
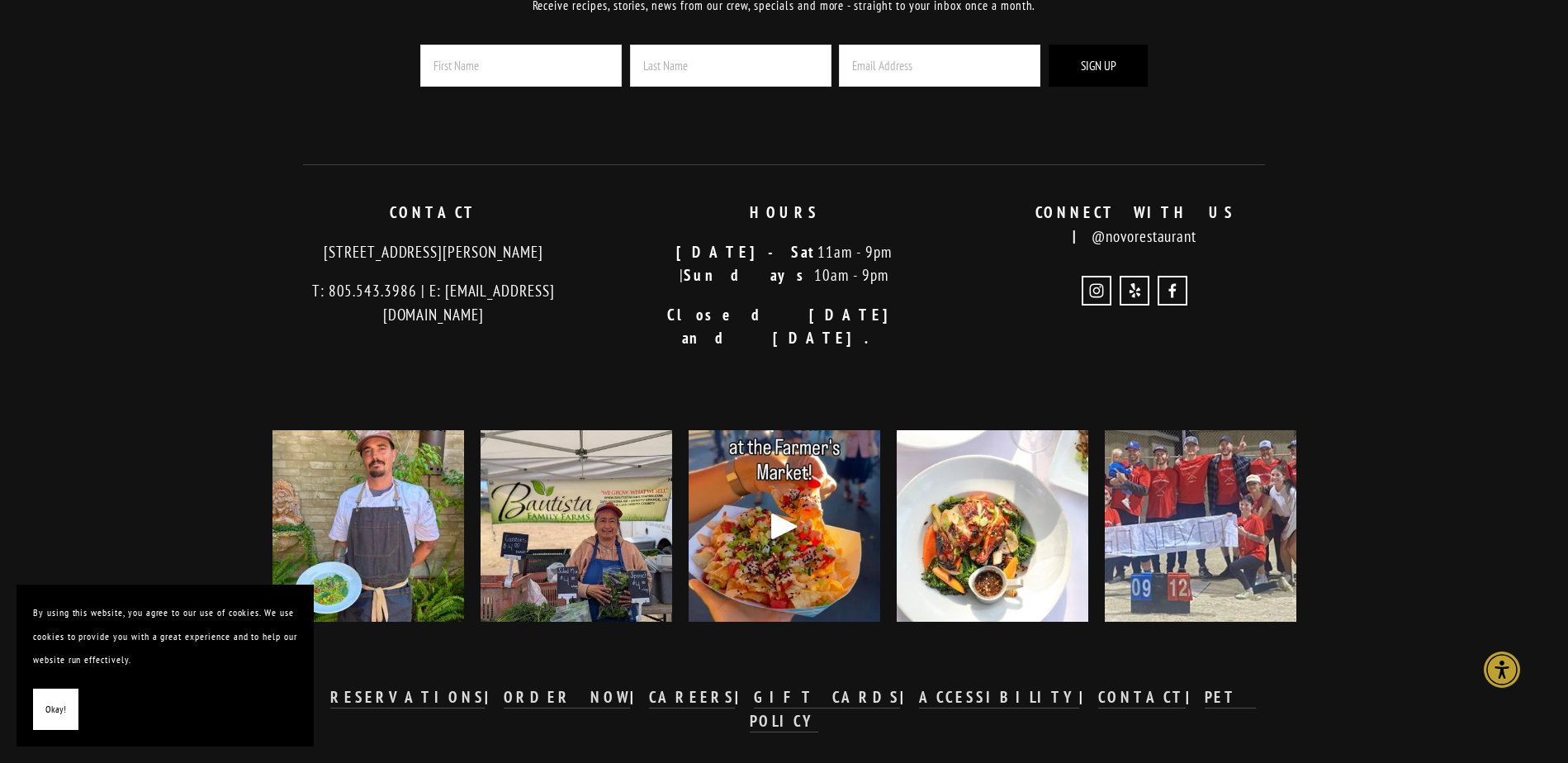
scroll to position [4022, 0]
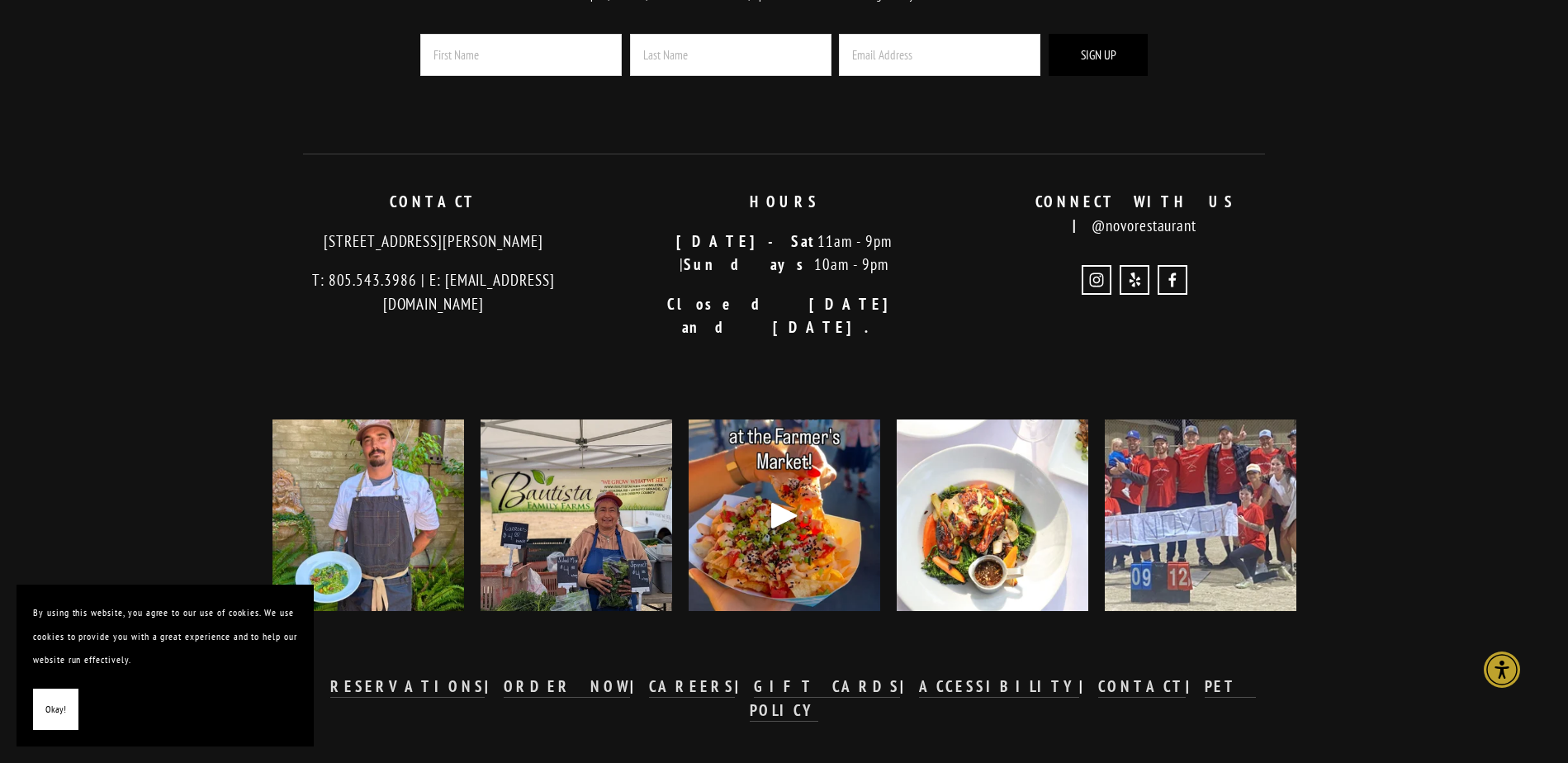
click at [221, 272] on div "Subscribe Receive recipes, stories, news from our crew, specials and more - str…" at bounding box center [785, 367] width 1189 height 934
click at [1086, 265] on use "Instagram" at bounding box center [1096, 280] width 30 height 30
